Goal: Task Accomplishment & Management: Use online tool/utility

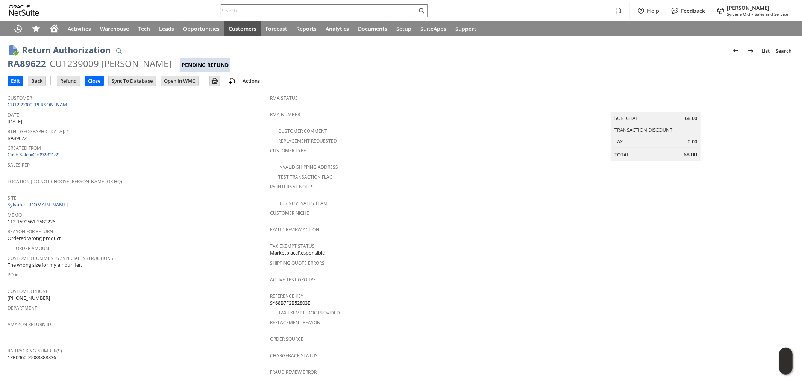
click at [50, 218] on span "113-1592561-3580226" at bounding box center [32, 221] width 48 height 7
copy tbody "113-1592561-3580226"
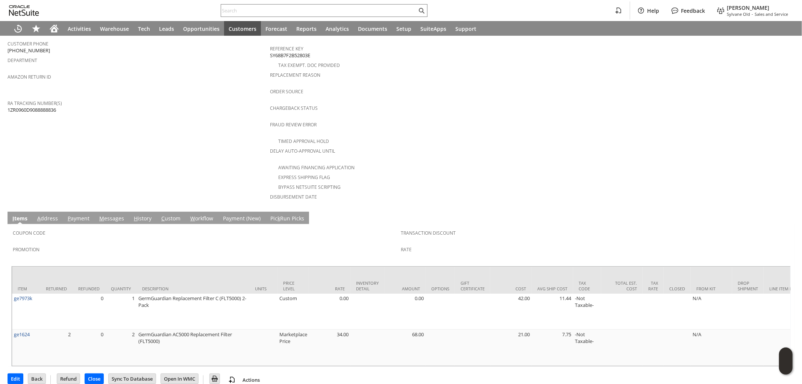
click at [54, 215] on link "A ddress" at bounding box center [47, 219] width 24 height 8
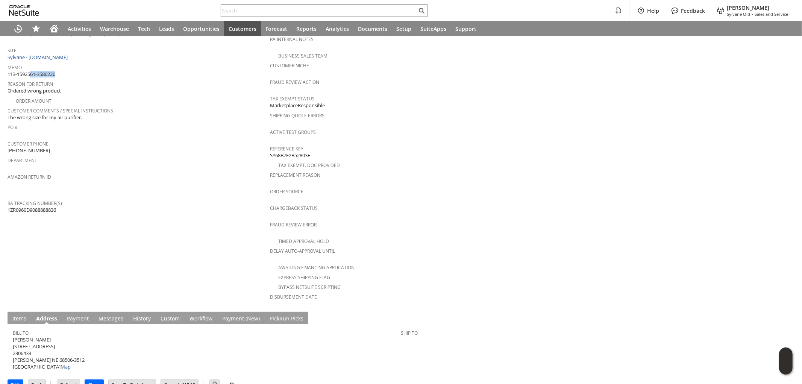
scroll to position [0, 0]
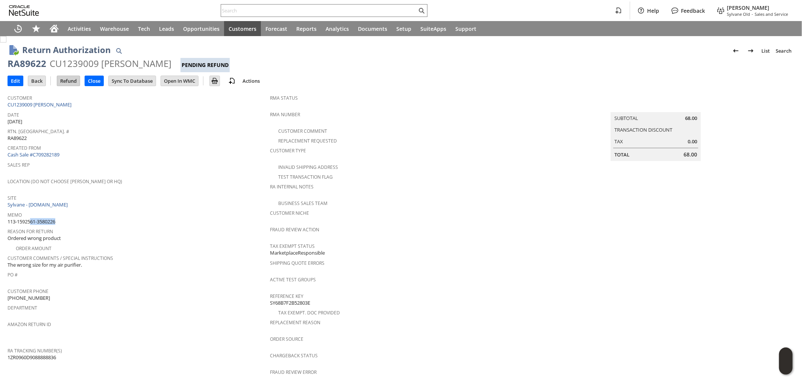
click at [73, 83] on input "Refund" at bounding box center [68, 81] width 23 height 10
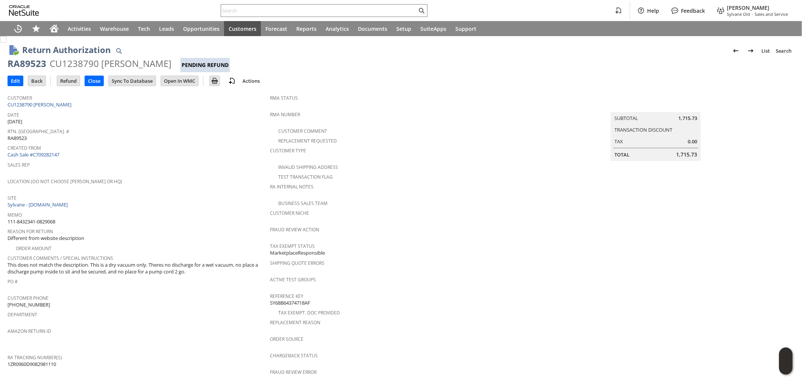
click at [48, 218] on span "111-8432341-0829068" at bounding box center [32, 221] width 48 height 7
copy tbody "111-8432341-0829068"
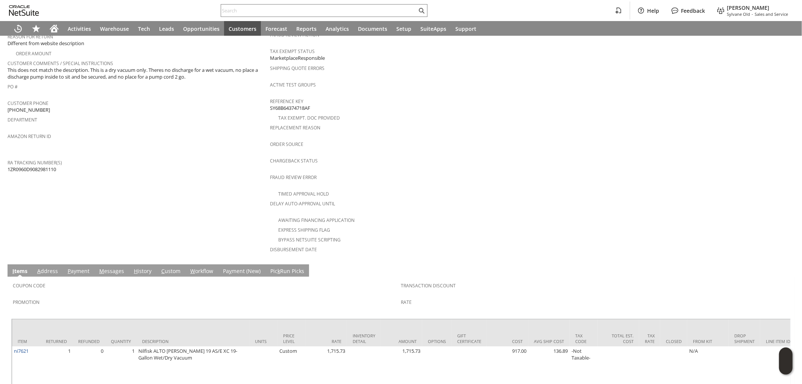
scroll to position [239, 0]
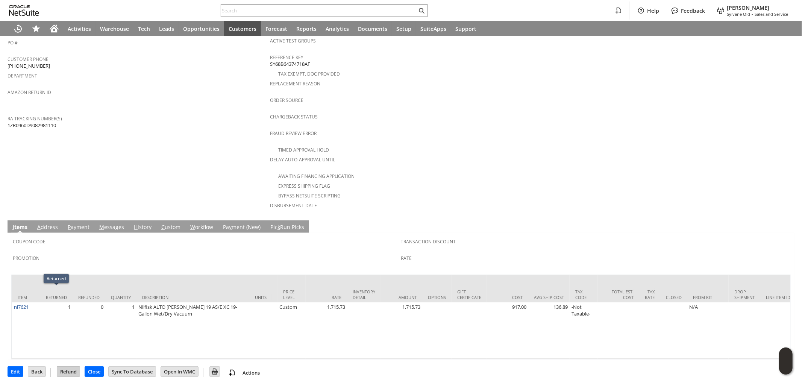
click at [71, 368] on input "Refund" at bounding box center [68, 372] width 23 height 10
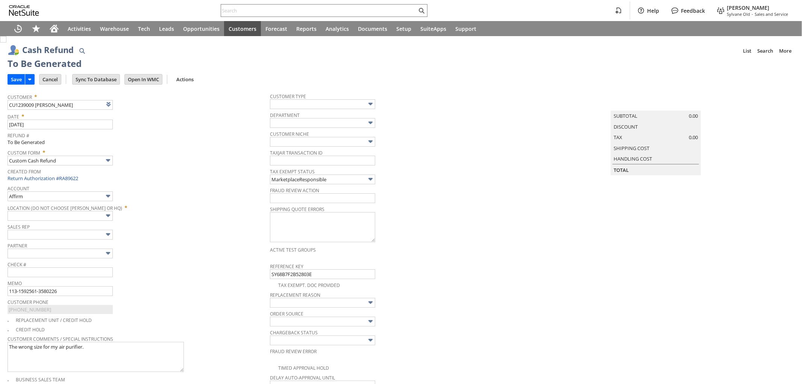
scroll to position [175, 0]
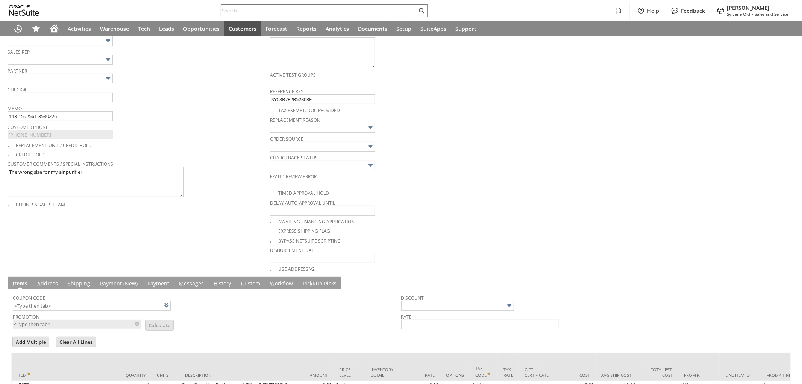
type input "Amazon Undeposited Funds"
type input "Headquarters : Head... : Pending Testing"
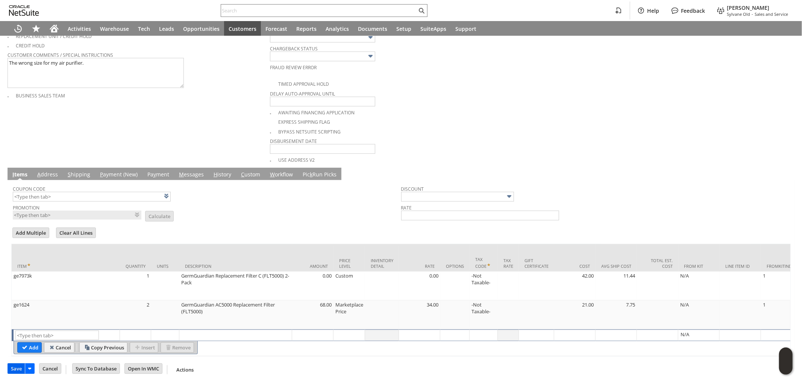
click at [12, 369] on input "Save" at bounding box center [16, 369] width 17 height 10
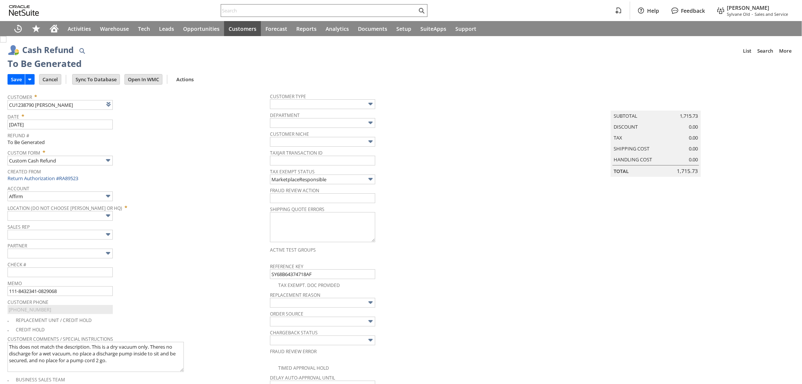
type input "Amazon Undeposited Funds"
type input "Headquarters : Head... : Pending Testing"
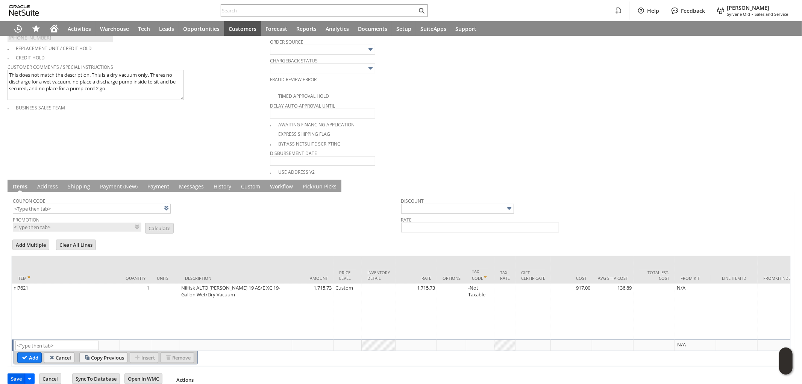
click at [13, 374] on input "Save" at bounding box center [16, 379] width 17 height 10
